Goal: Task Accomplishment & Management: Manage account settings

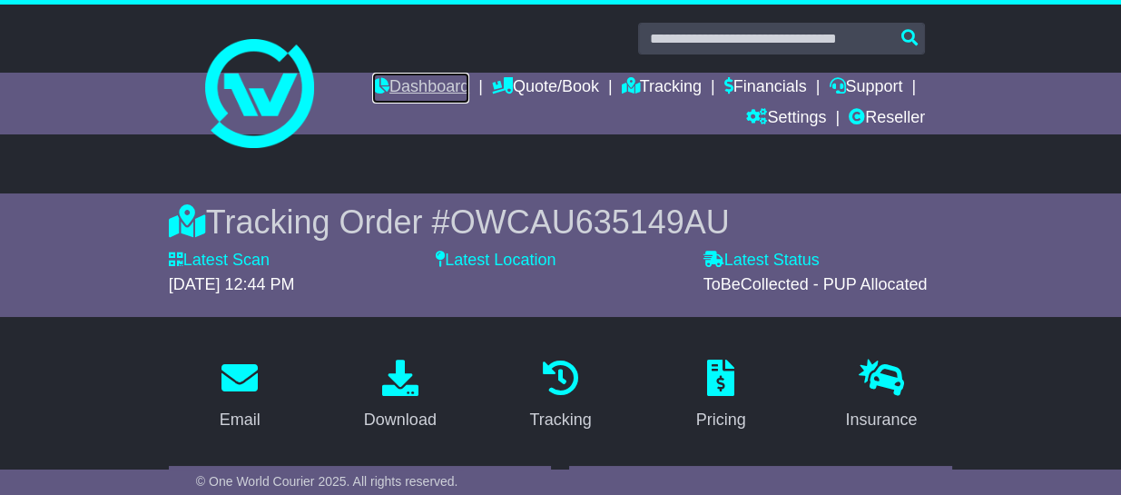
click at [431, 87] on link "Dashboard" at bounding box center [420, 88] width 97 height 31
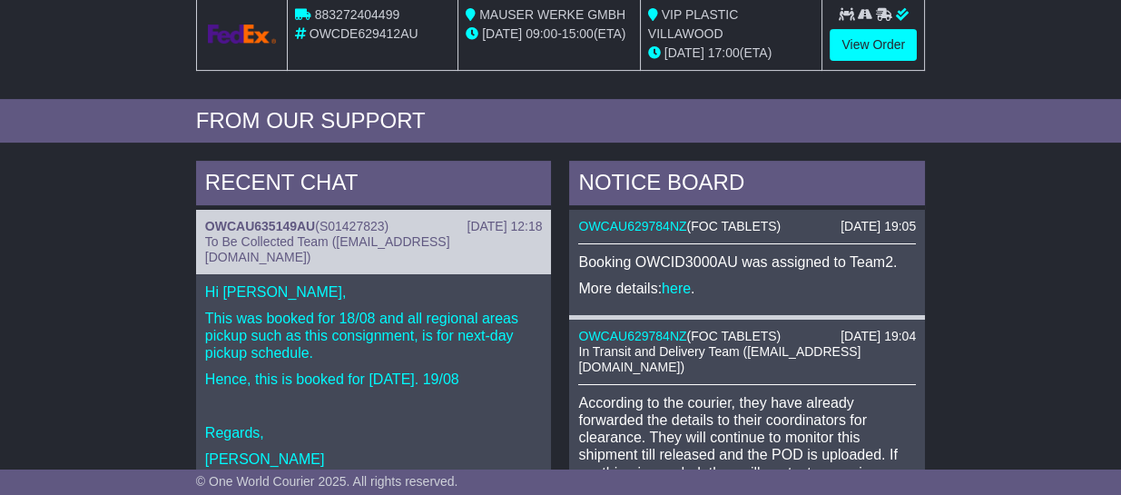
scroll to position [681, 0]
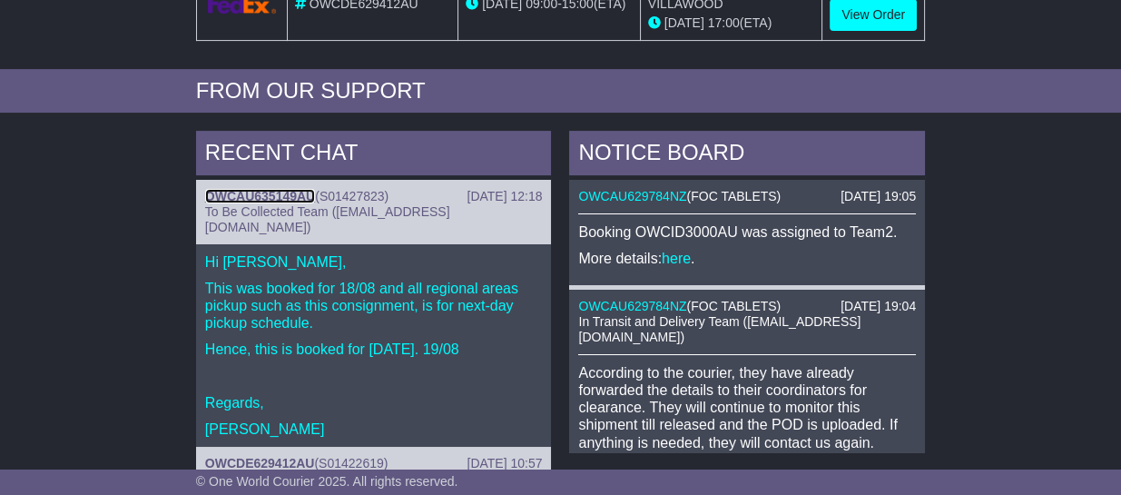
click at [281, 193] on link "OWCAU635149AU" at bounding box center [260, 196] width 110 height 15
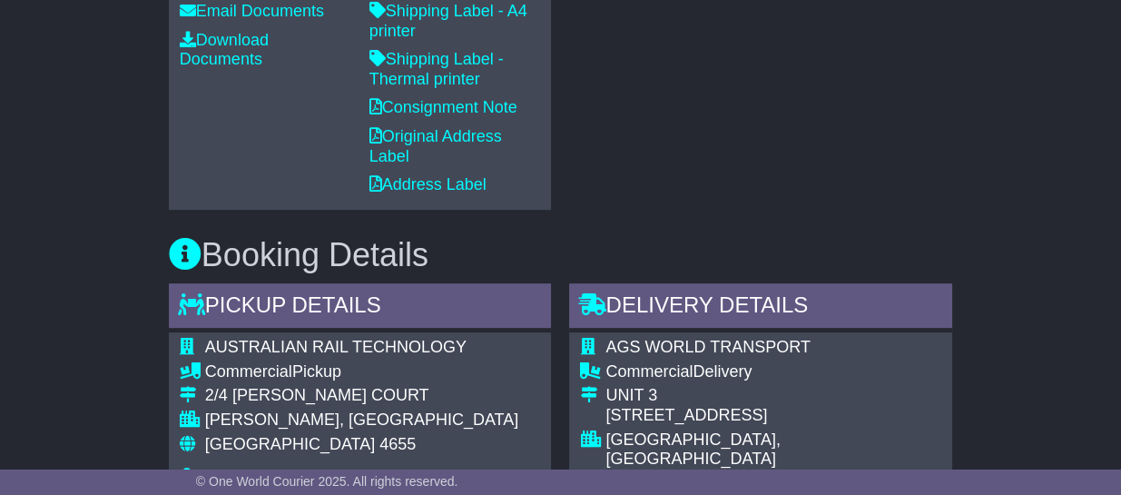
scroll to position [568, 0]
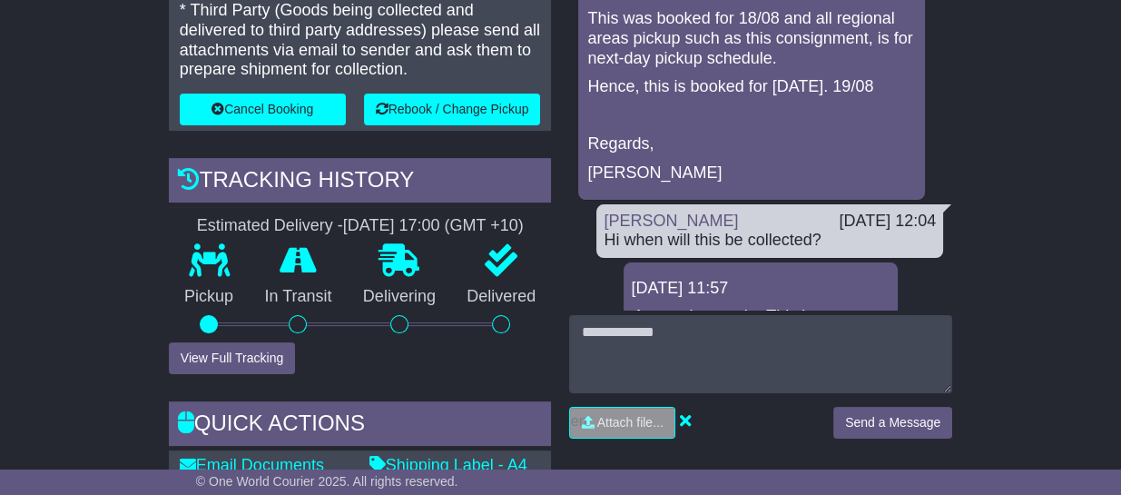
click at [566, 342] on div "RECENT CHAT Loading... No messages To Be Collected Team 19 Aug 2025 12:18 Hi Ri…" at bounding box center [760, 280] width 401 height 765
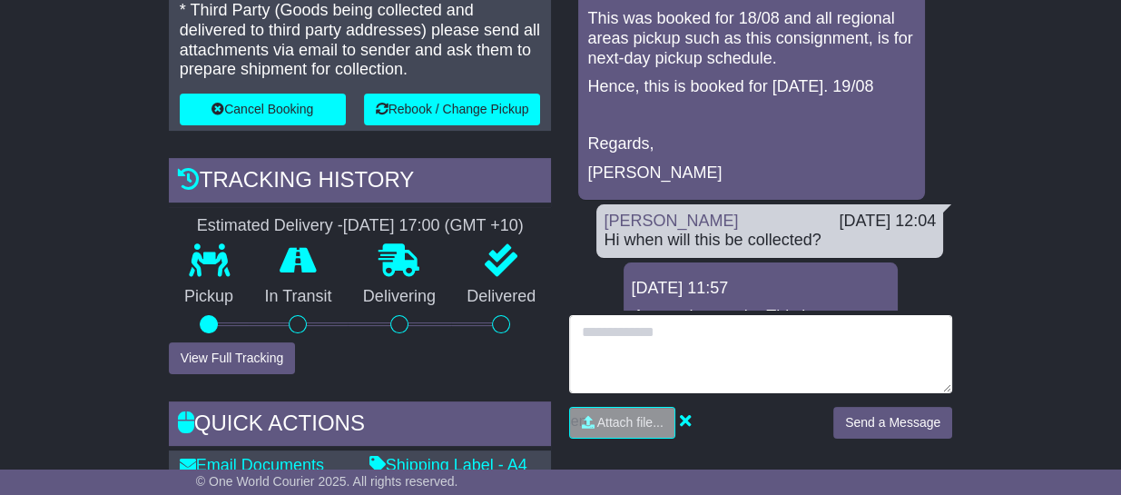
click at [673, 361] on textarea at bounding box center [760, 354] width 383 height 78
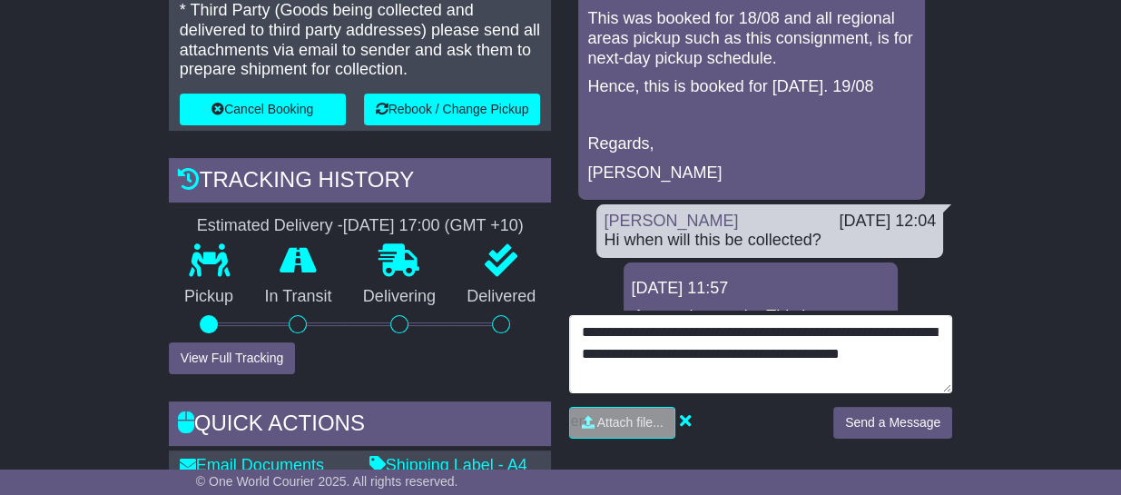
type textarea "**********"
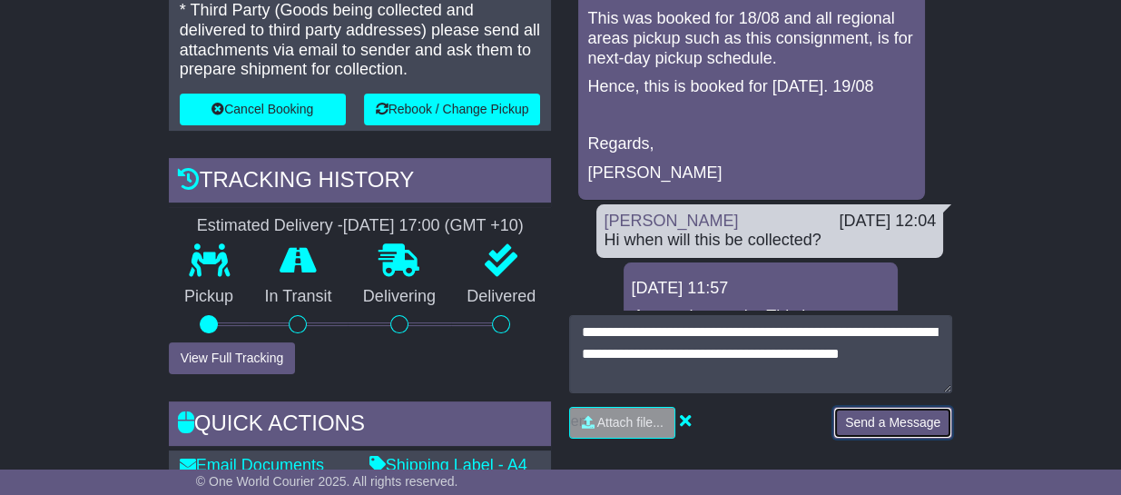
click at [903, 412] on button "Send a Message" at bounding box center [893, 423] width 119 height 32
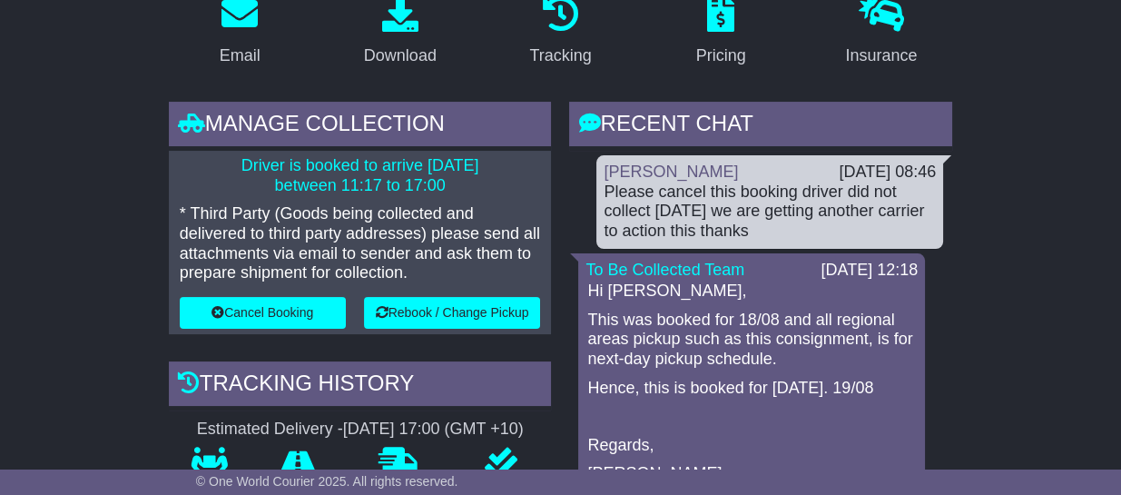
scroll to position [454, 0]
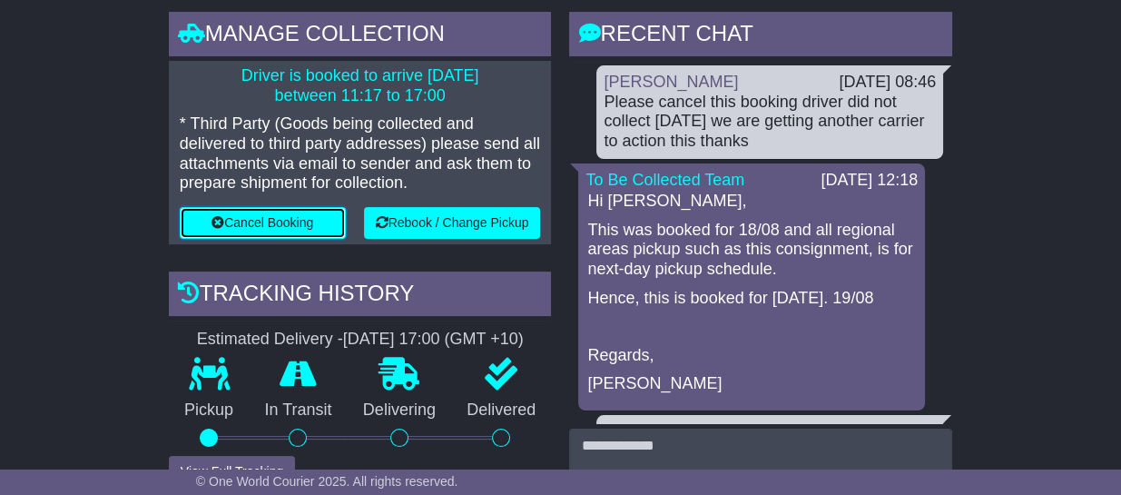
click at [289, 224] on button "Cancel Booking" at bounding box center [263, 223] width 166 height 32
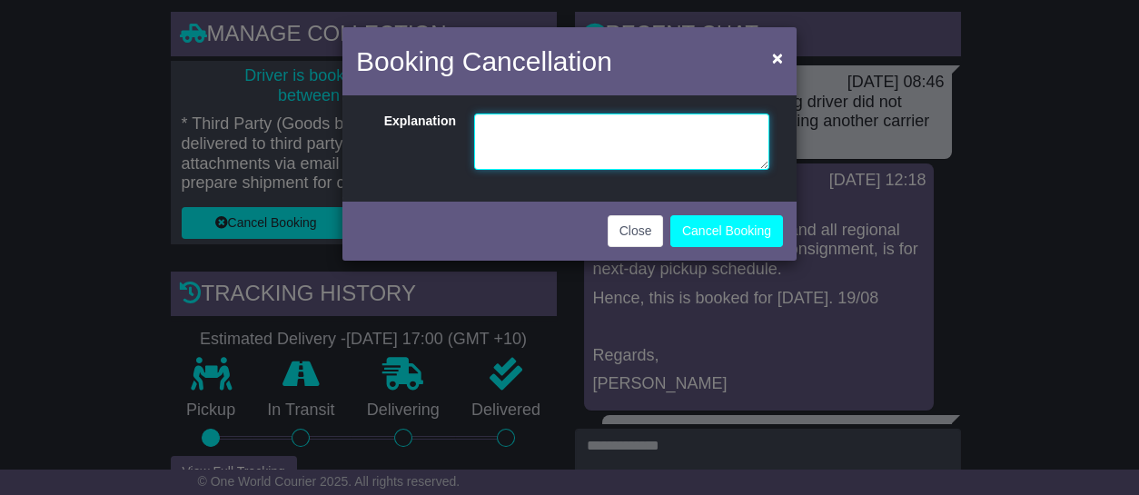
click at [529, 141] on textarea at bounding box center [621, 142] width 295 height 56
type textarea "*"
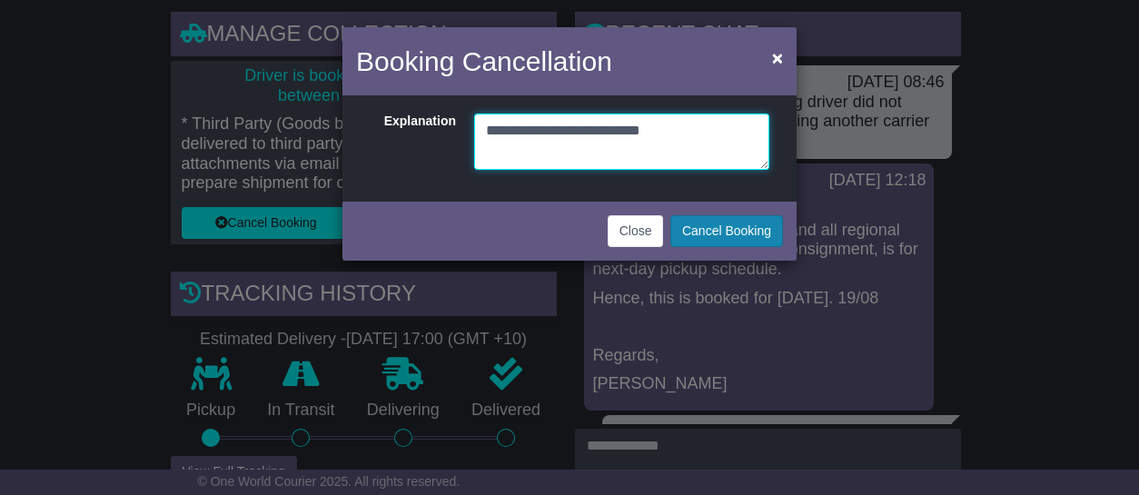
type textarea "**********"
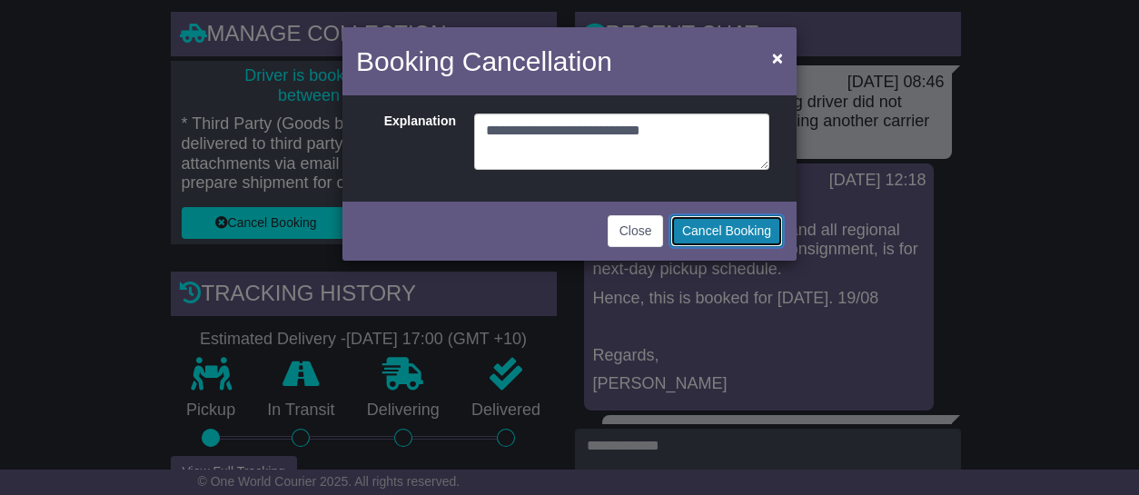
click at [686, 224] on button "Cancel Booking" at bounding box center [726, 231] width 113 height 32
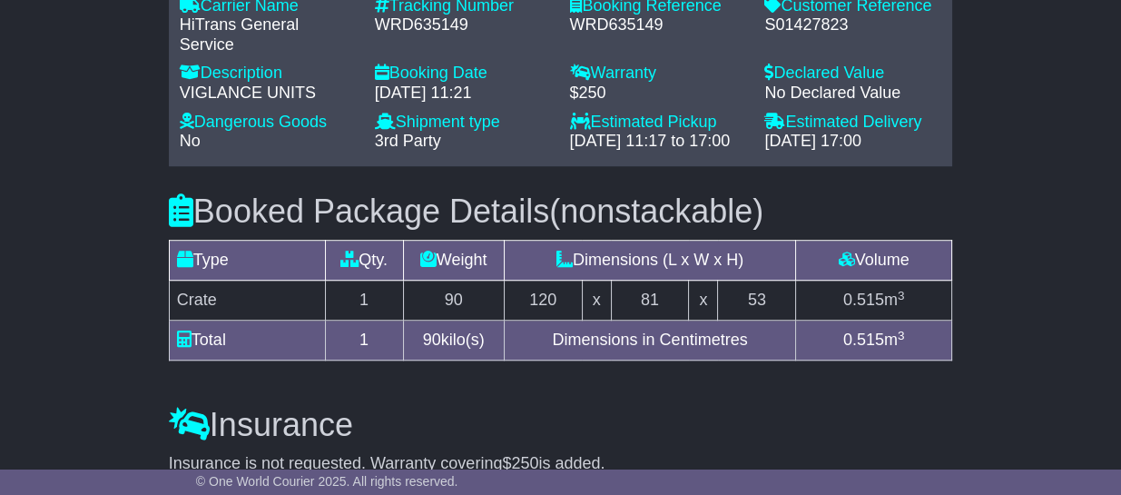
scroll to position [1362, 0]
